Goal: Task Accomplishment & Management: Manage account settings

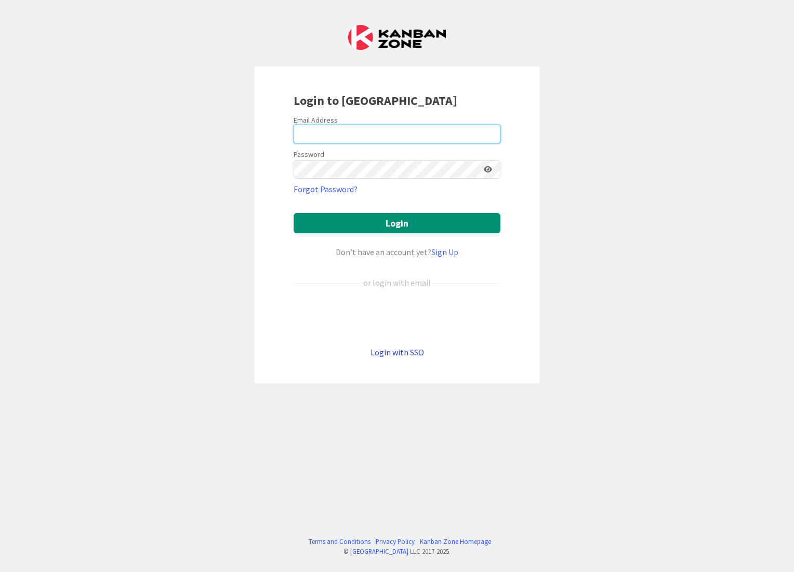
type input "[EMAIL_ADDRESS][DOMAIN_NAME]"
click at [379, 352] on link "Login with SSO" at bounding box center [397, 352] width 54 height 10
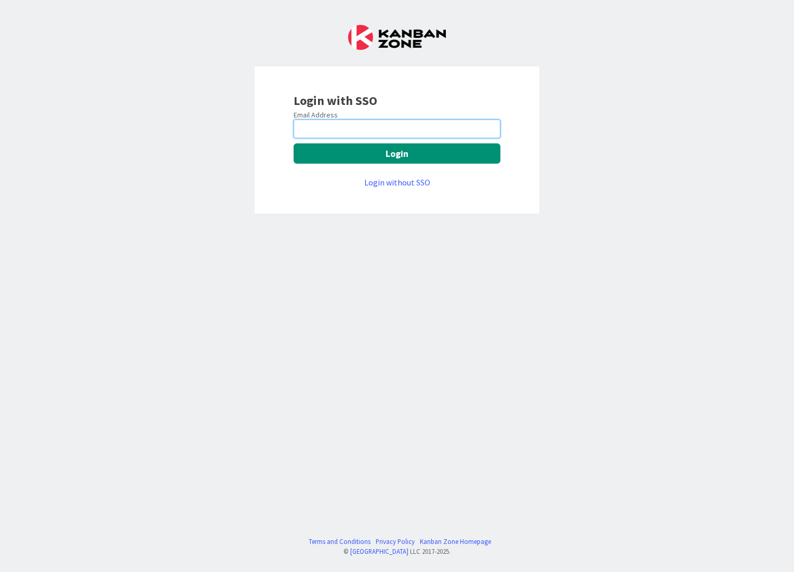
click at [305, 119] on input "email" at bounding box center [396, 128] width 207 height 19
type input "[EMAIL_ADDRESS][DOMAIN_NAME]"
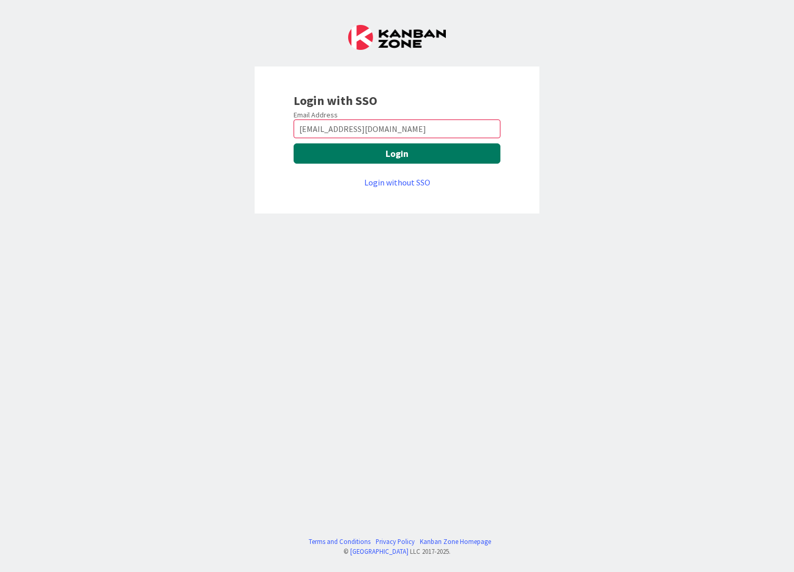
click at [349, 153] on button "Login" at bounding box center [396, 153] width 207 height 20
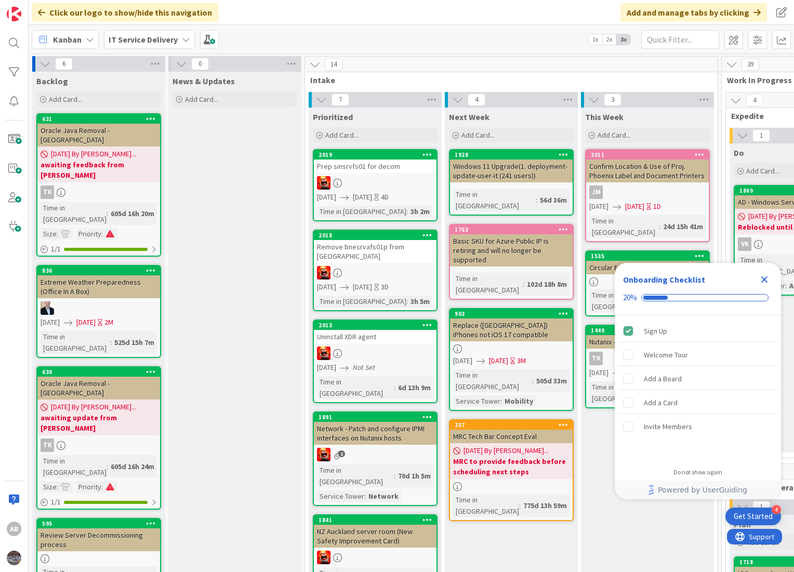
click at [764, 279] on icon "Close Checklist" at bounding box center [764, 279] width 7 height 7
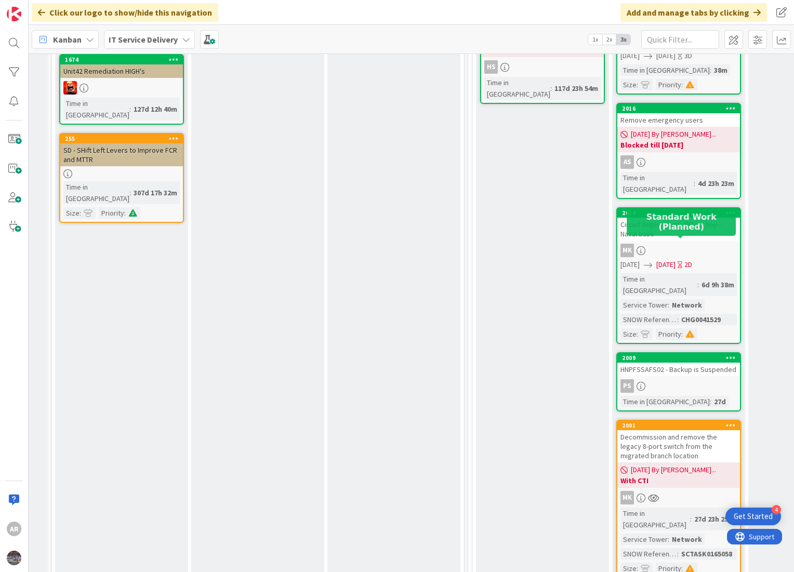
scroll to position [577, 253]
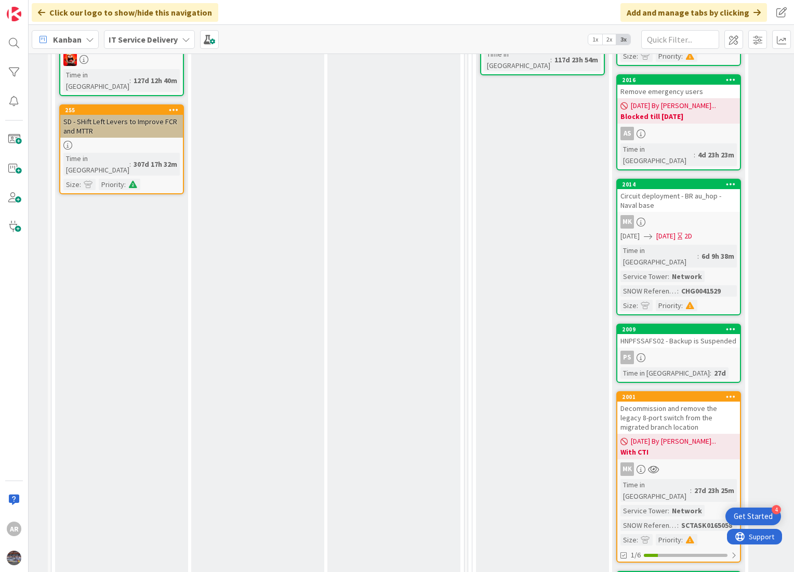
click at [639, 231] on span "[DATE]" at bounding box center [629, 236] width 19 height 11
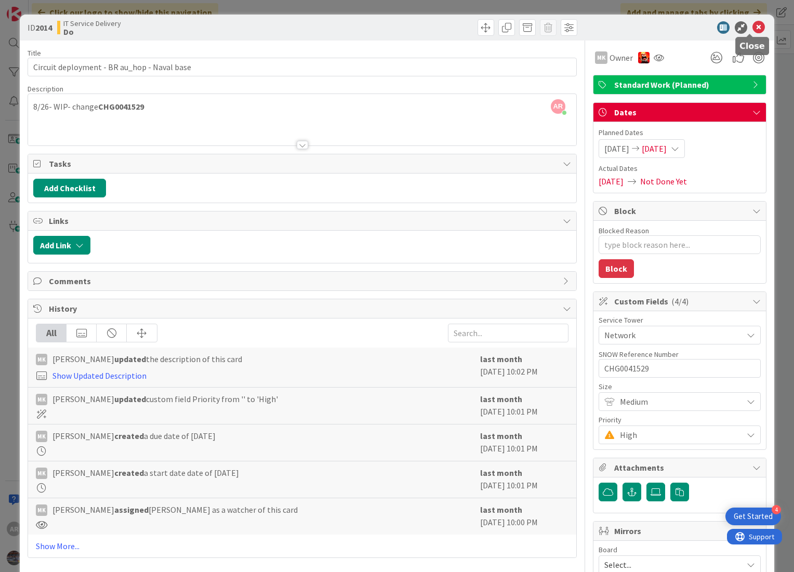
click at [753, 28] on icon at bounding box center [758, 27] width 12 height 12
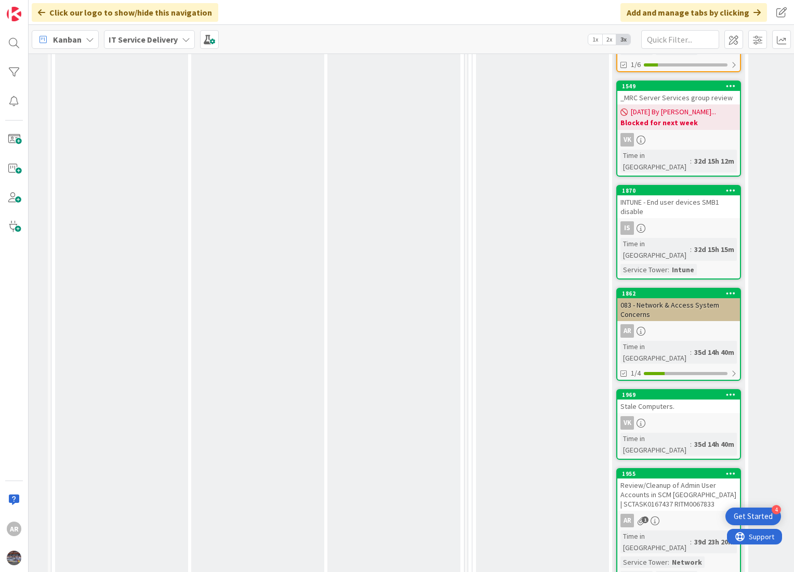
scroll to position [1097, 253]
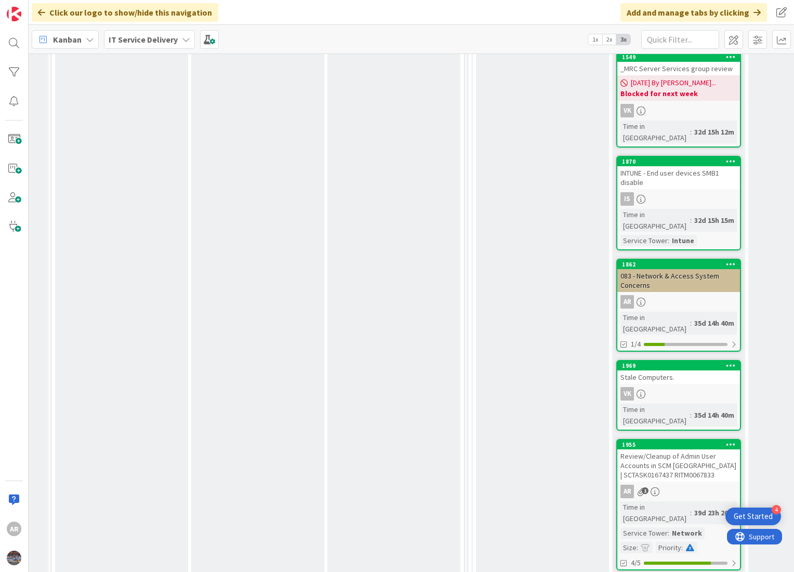
click at [667, 295] on div "AR" at bounding box center [678, 302] width 123 height 14
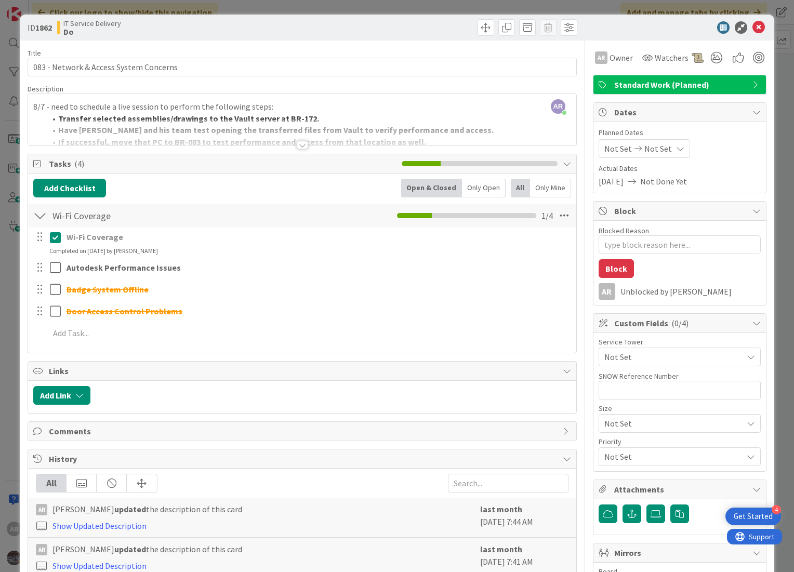
click at [34, 107] on div "AR [PERSON_NAME] just joined 8/7 - need to schedule a live session to perform t…" at bounding box center [302, 119] width 548 height 51
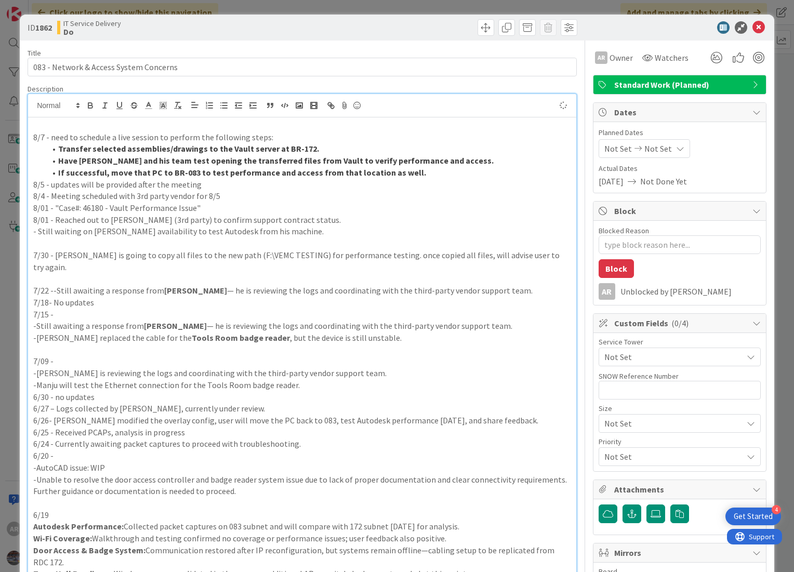
type textarea "x"
click at [38, 136] on p "8/7 - need to schedule a live session to perform the following steps:" at bounding box center [302, 137] width 538 height 12
click at [63, 127] on p "9/02 -" at bounding box center [302, 125] width 538 height 12
drag, startPoint x: 227, startPoint y: 126, endPoint x: -5, endPoint y: 126, distance: 231.7
click at [0, 126] on html "4 Get Started AR Click our logo to show/hide this navigation Add and manage tab…" at bounding box center [397, 286] width 794 height 572
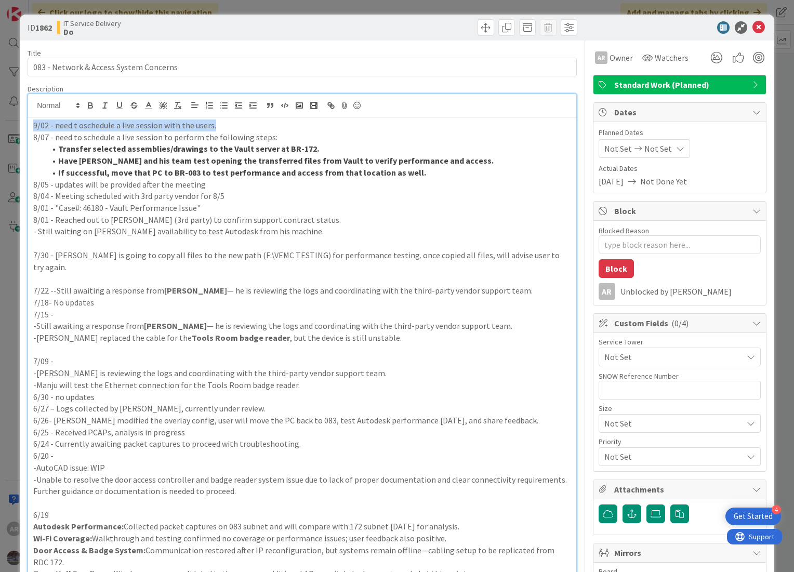
copy p "9/02 - need t oschedule a live session with the users."
click at [224, 126] on p "9/02 - need t oschedule a live session with the users." at bounding box center [302, 125] width 538 height 12
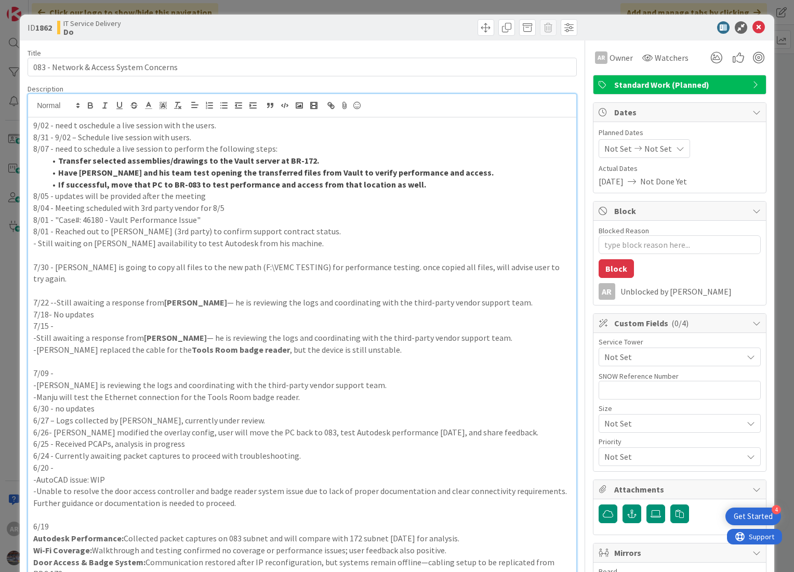
click at [46, 136] on p "8/31 - 9/02 – Schedule live session with users." at bounding box center [302, 137] width 538 height 12
drag, startPoint x: 225, startPoint y: 126, endPoint x: 55, endPoint y: 123, distance: 170.4
click at [55, 123] on p "9/02 - need t oschedule a live session with the users." at bounding box center [302, 125] width 538 height 12
drag, startPoint x: 74, startPoint y: 135, endPoint x: 50, endPoint y: 135, distance: 23.9
click at [50, 135] on p "8/29 - 9/02 – Schedule live session with users." at bounding box center [302, 137] width 538 height 12
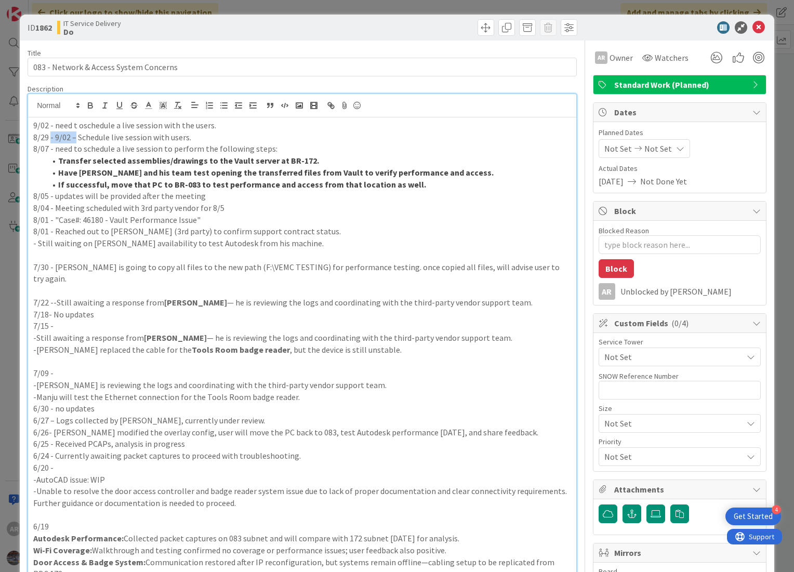
click at [50, 135] on p "8/29 - 9/02 – Schedule live session with users." at bounding box center [302, 137] width 538 height 12
drag, startPoint x: 219, startPoint y: 124, endPoint x: 56, endPoint y: 115, distance: 163.9
click at [56, 115] on div "AR [PERSON_NAME] joined 3 m ago 9/02 - need t oschedule a live session with the…" at bounding box center [302, 418] width 548 height 649
click at [605, 246] on textarea "Blocked Reason" at bounding box center [679, 244] width 162 height 19
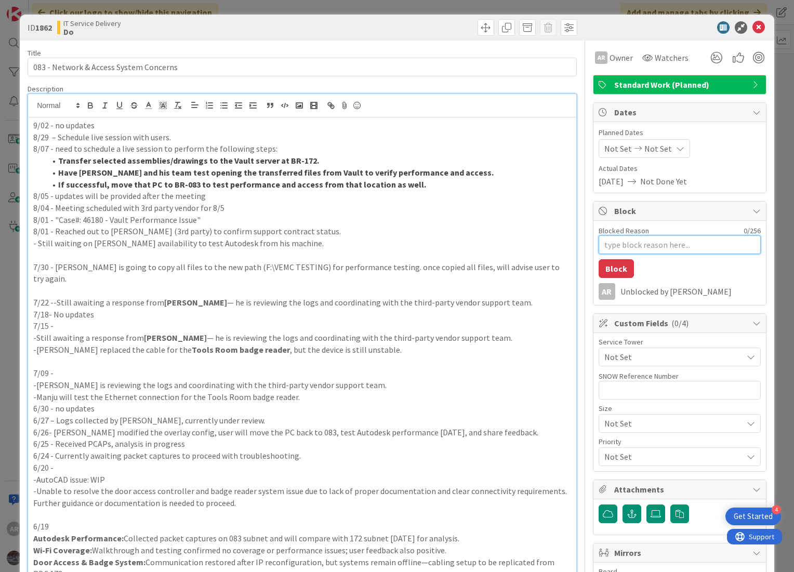
type textarea "x"
type textarea "B"
type textarea "x"
type textarea "Bl"
type textarea "x"
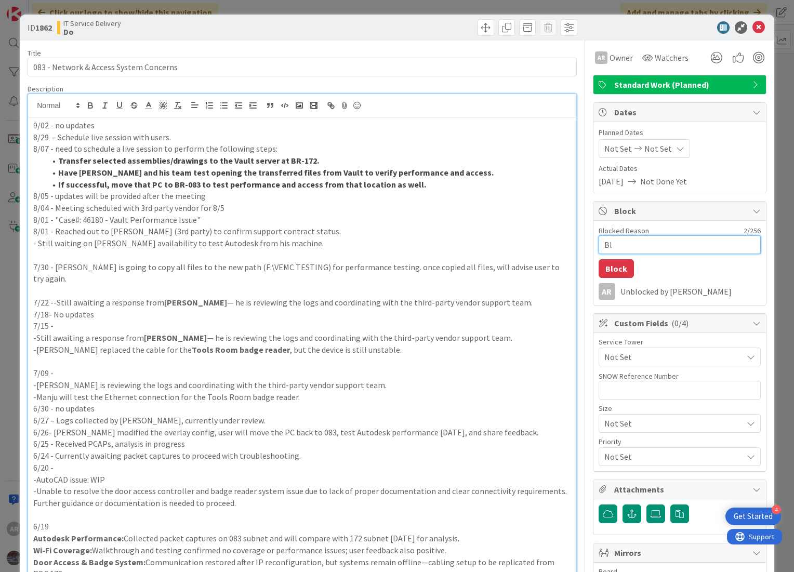
type textarea "Blo"
type textarea "x"
type textarea "Bloc"
type textarea "x"
type textarea "Block"
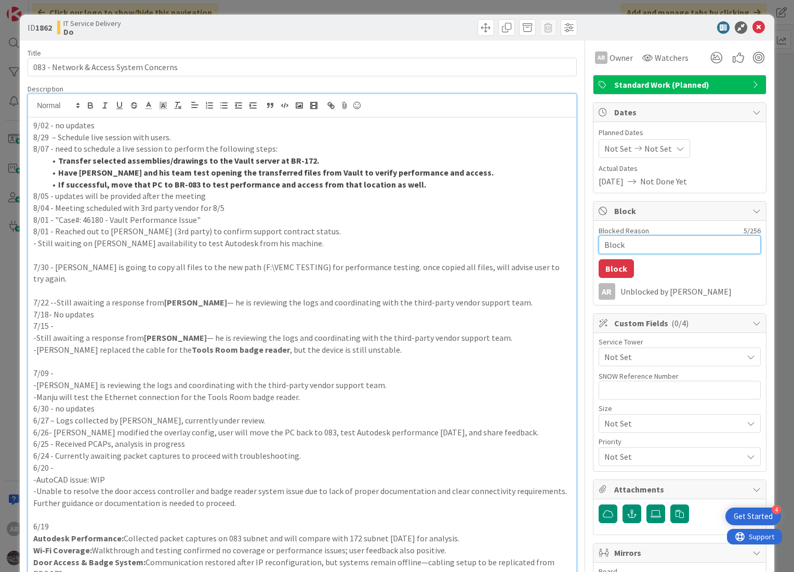
type textarea "x"
type textarea "Blocke"
type textarea "x"
type textarea "Blocked"
type textarea "x"
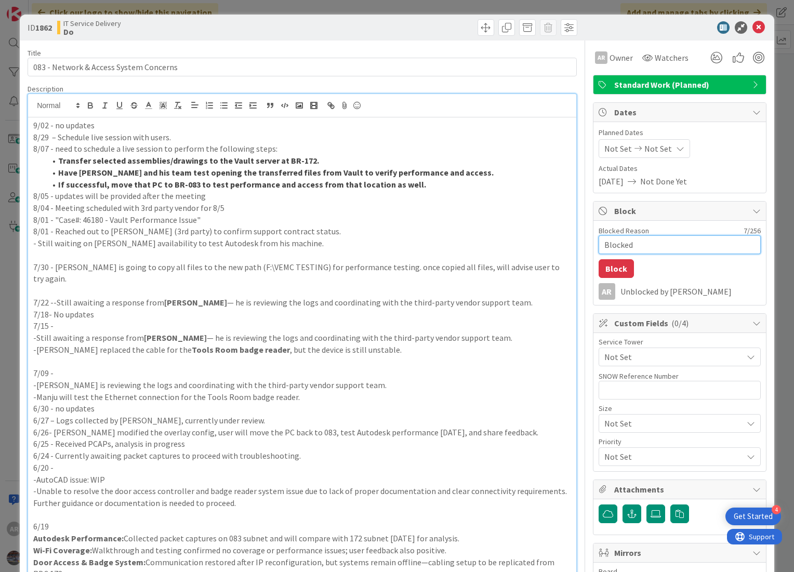
type textarea "Blocked"
type textarea "x"
type textarea "Blocked t"
type textarea "x"
type textarea "Blocked ti"
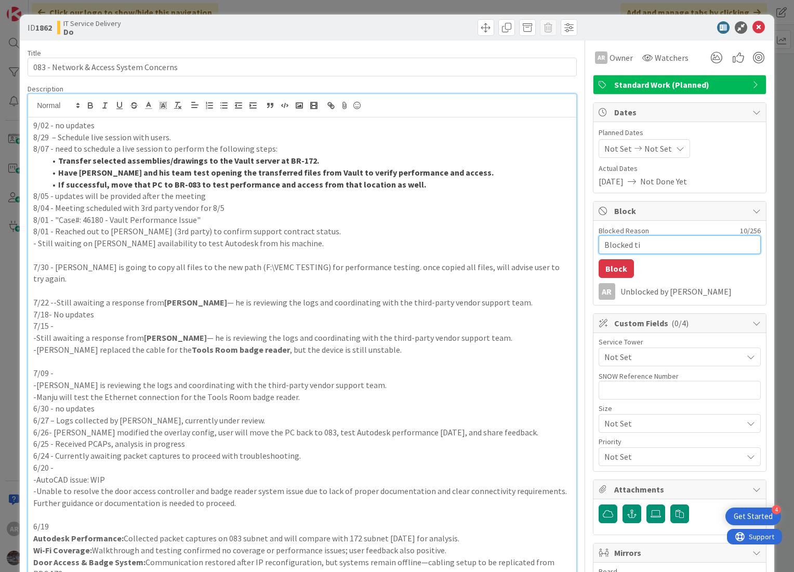
type textarea "x"
type textarea "Blocked til"
type textarea "x"
type textarea "Blocked till"
type textarea "x"
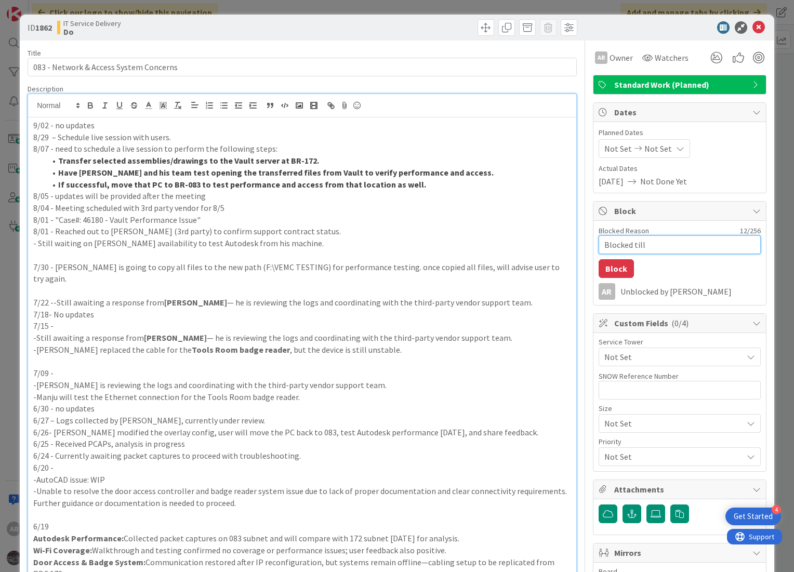
type textarea "Blocked till"
type textarea "x"
type textarea "Blocked till F"
type textarea "x"
type textarea "Blocked till Fr"
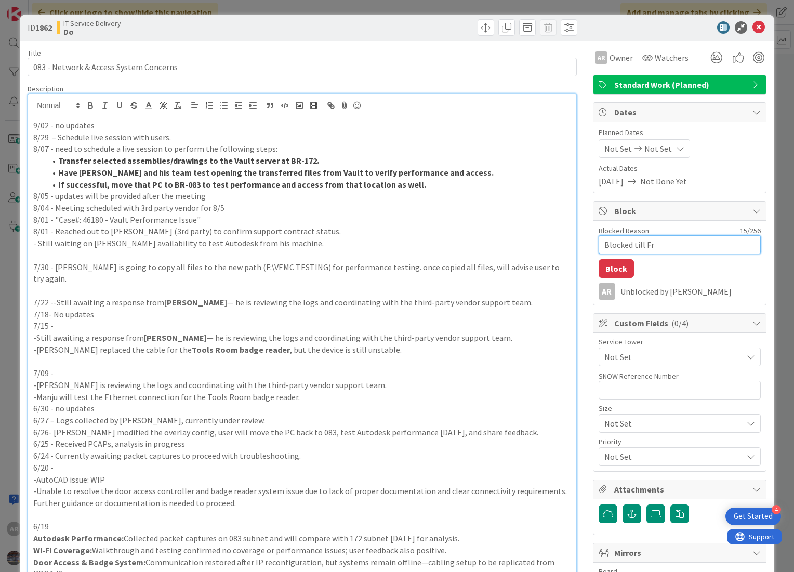
type textarea "x"
type textarea "Blocked till Fri"
type textarea "x"
type textarea "Blocked till Frid"
type textarea "x"
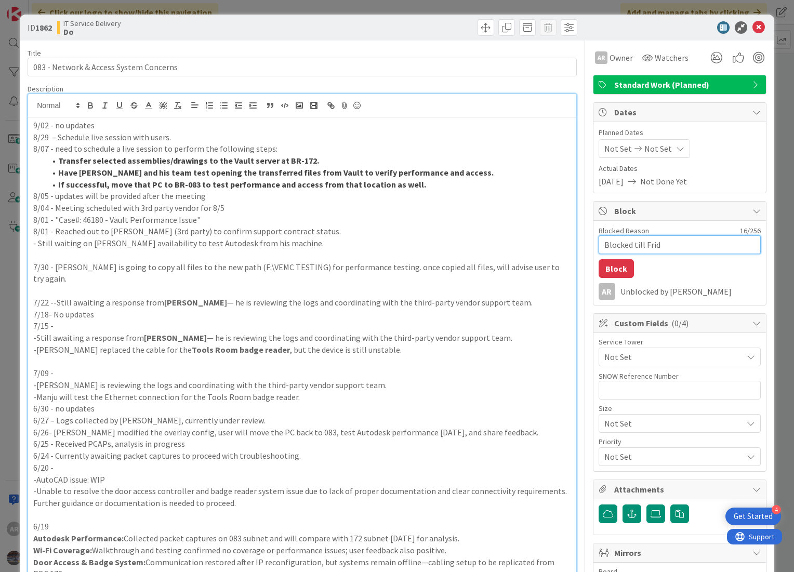
type textarea "Blocked till [PERSON_NAME]"
type textarea "x"
type textarea "Blocked till [DATE]"
type textarea "x"
type textarea "Blocked till [DATE]"
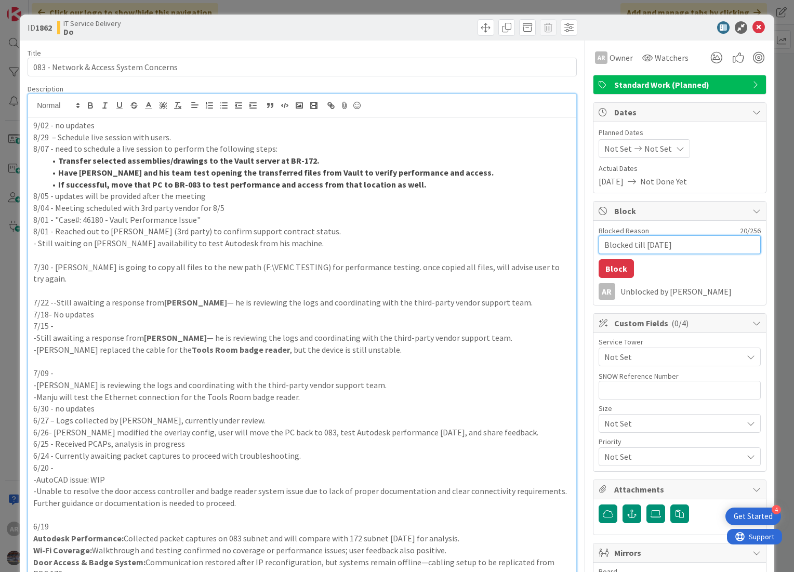
type textarea "x"
type textarea "Blocked till [DATE] 9"
type textarea "x"
type textarea "Blocked till [DATE] 9/"
type textarea "x"
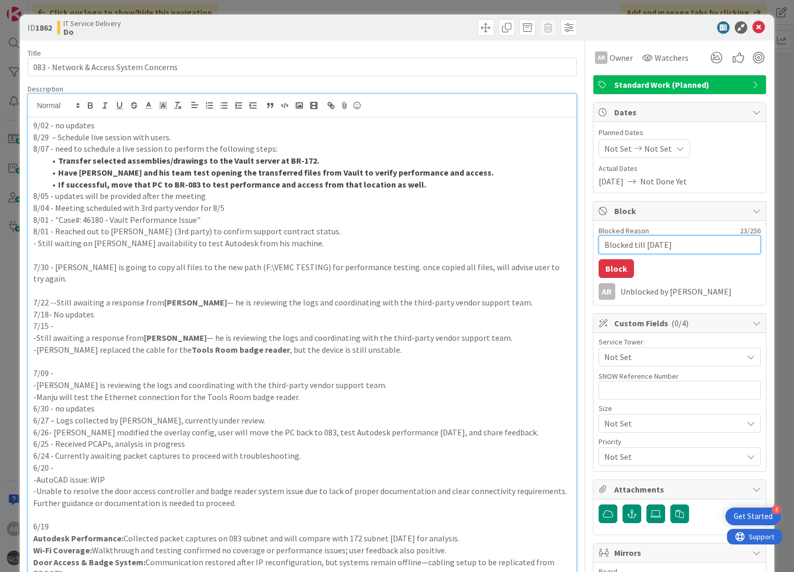
type textarea "Blocked till [DATE]"
click at [679, 246] on textarea "Blocked till [DATE]" at bounding box center [679, 244] width 162 height 19
type textarea "x"
type textarea "Blocked till [DATE] 9/"
type textarea "x"
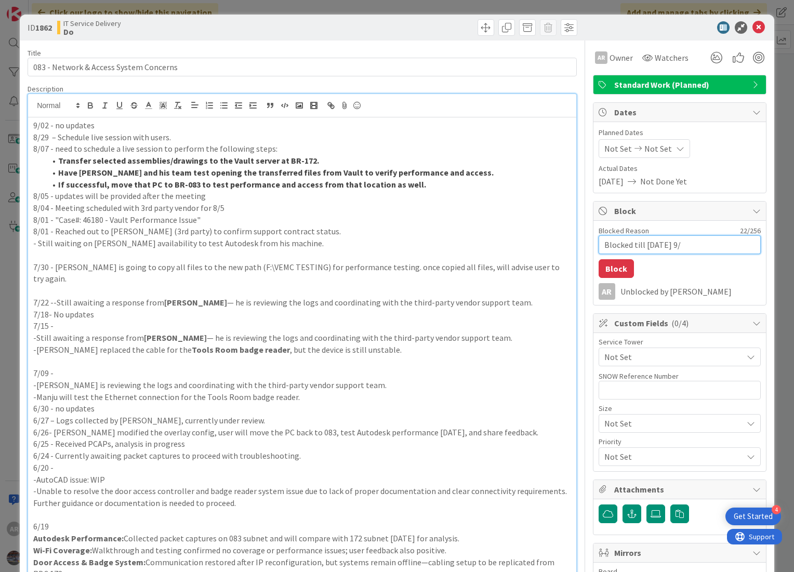
type textarea "Blocked till [DATE]"
click at [655, 243] on textarea "Blocked till [DATE]" at bounding box center [679, 244] width 162 height 19
type textarea "x"
type textarea "Blocked till [PERSON_NAME] 9/5"
type textarea "x"
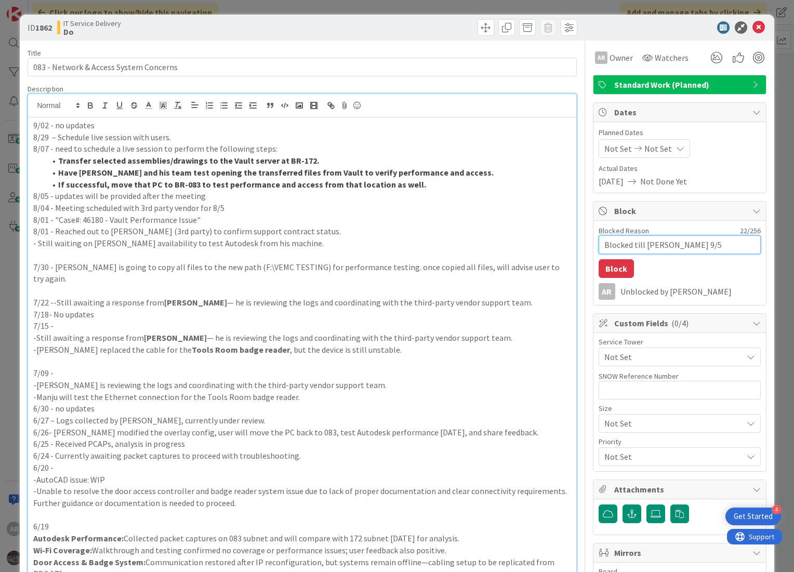
type textarea "Blocked till Frid 9/5"
type textarea "x"
type textarea "Blocked till [DATE]"
click at [613, 265] on button "Block" at bounding box center [615, 268] width 35 height 19
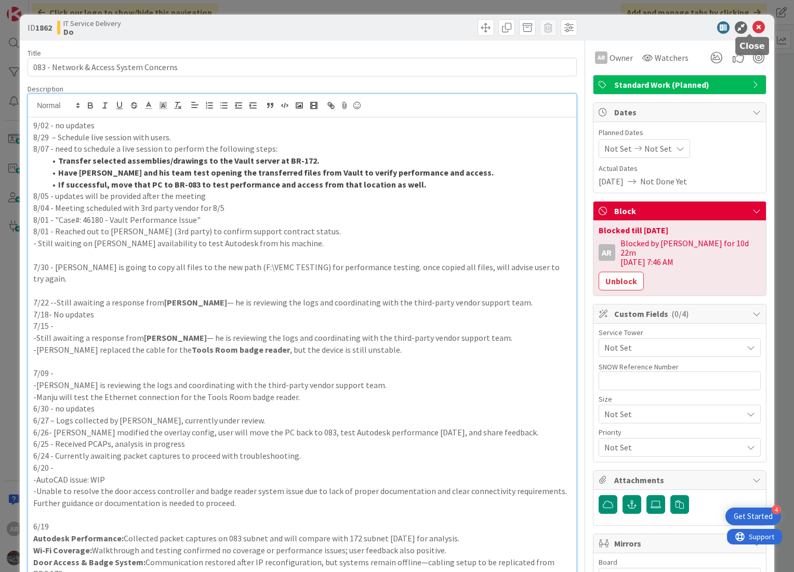
click at [752, 28] on icon at bounding box center [758, 27] width 12 height 12
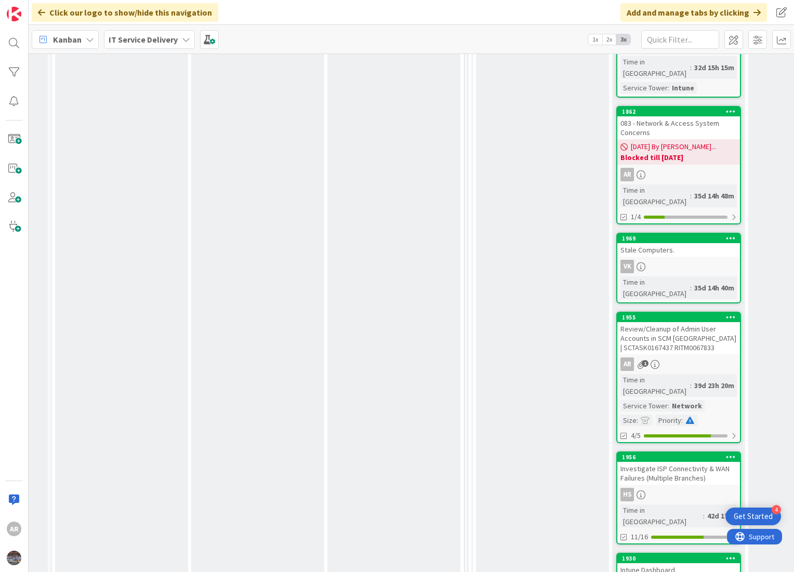
scroll to position [1270, 253]
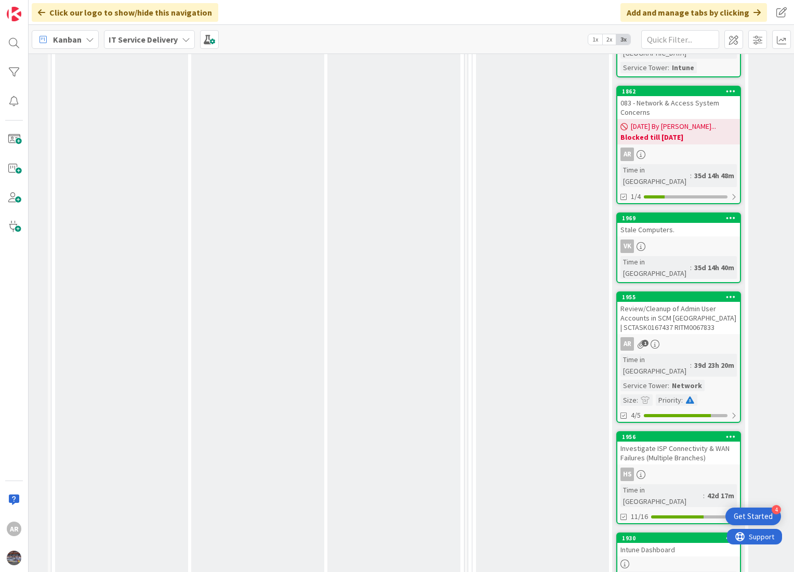
click at [670, 302] on div "Review/Cleanup of Admin User Accounts in SCM [GEOGRAPHIC_DATA] | SCTASK0167437 …" at bounding box center [678, 318] width 123 height 32
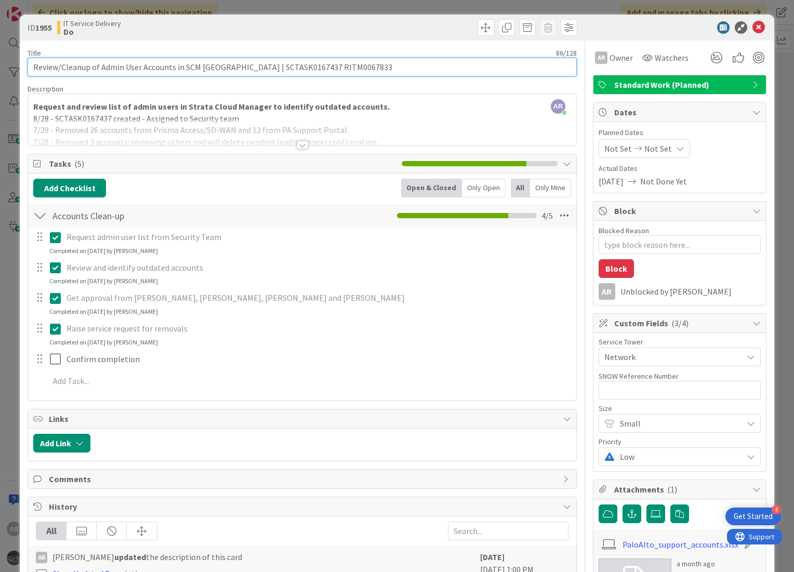
drag, startPoint x: 306, startPoint y: 66, endPoint x: 252, endPoint y: 73, distance: 54.4
click at [252, 73] on input "Review/Cleanup of Admin User Accounts in SCM [GEOGRAPHIC_DATA] | SCTASK0167437 …" at bounding box center [302, 67] width 549 height 19
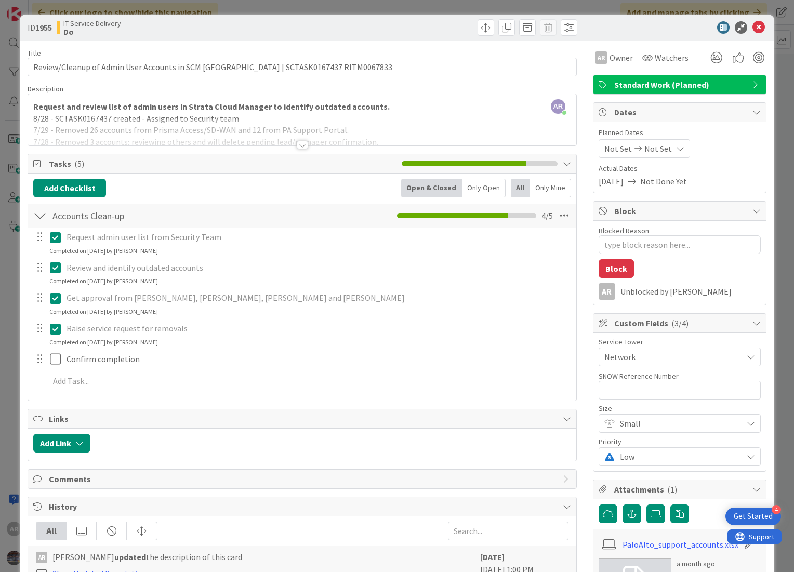
click at [381, 109] on div "AR [PERSON_NAME] just joined Request and review list of admin users in Strata C…" at bounding box center [302, 119] width 548 height 51
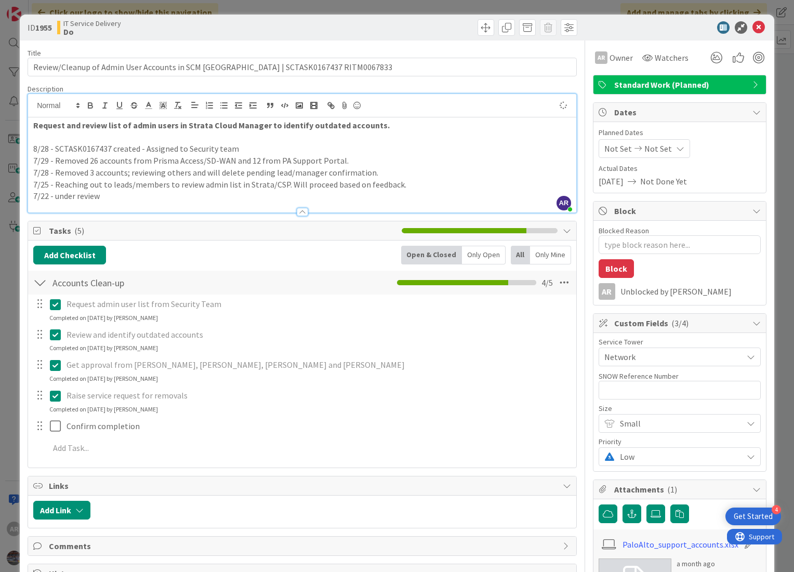
type textarea "x"
click at [752, 24] on icon at bounding box center [758, 27] width 12 height 12
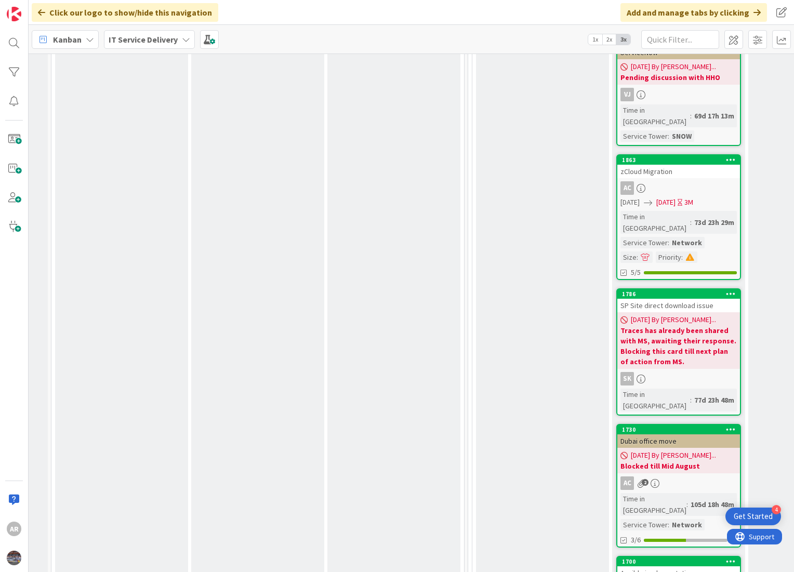
scroll to position [2135, 253]
